Goal: Transaction & Acquisition: Subscribe to service/newsletter

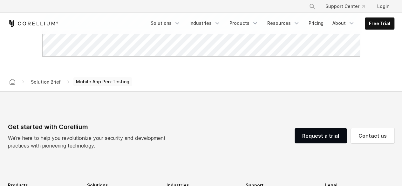
scroll to position [441, 0]
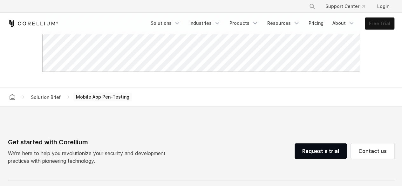
click at [380, 23] on link "Free Trial" at bounding box center [379, 23] width 29 height 11
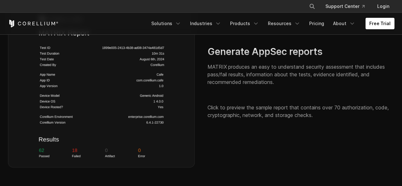
scroll to position [873, 0]
